Goal: Transaction & Acquisition: Purchase product/service

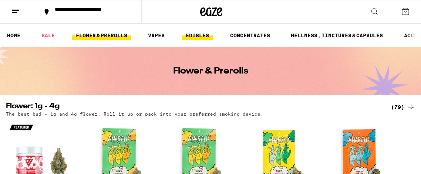
click at [204, 36] on link "EDIBLES" at bounding box center [197, 35] width 31 height 9
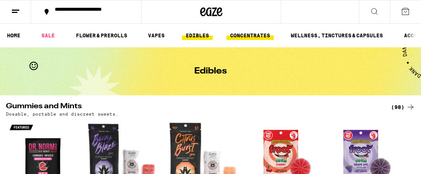
click at [257, 33] on link "CONCENTRATES" at bounding box center [250, 35] width 47 height 9
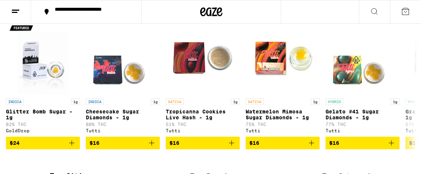
scroll to position [97, 0]
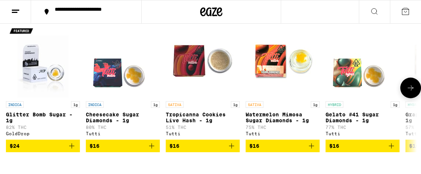
click at [409, 97] on button at bounding box center [411, 88] width 21 height 21
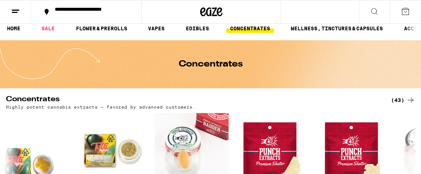
scroll to position [0, 0]
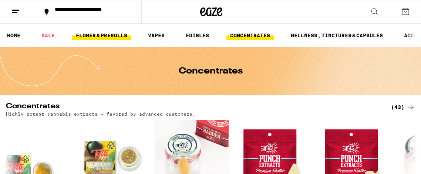
click at [88, 31] on link "FLOWER & PREROLLS" at bounding box center [101, 35] width 59 height 9
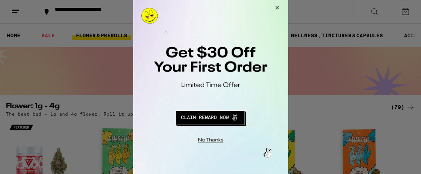
click at [215, 143] on button "Close Modal" at bounding box center [209, 139] width 151 height 11
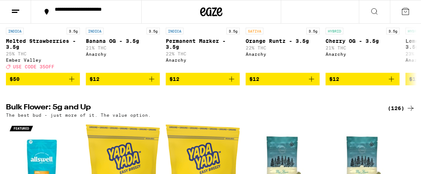
scroll to position [136, 0]
